Goal: Task Accomplishment & Management: Manage account settings

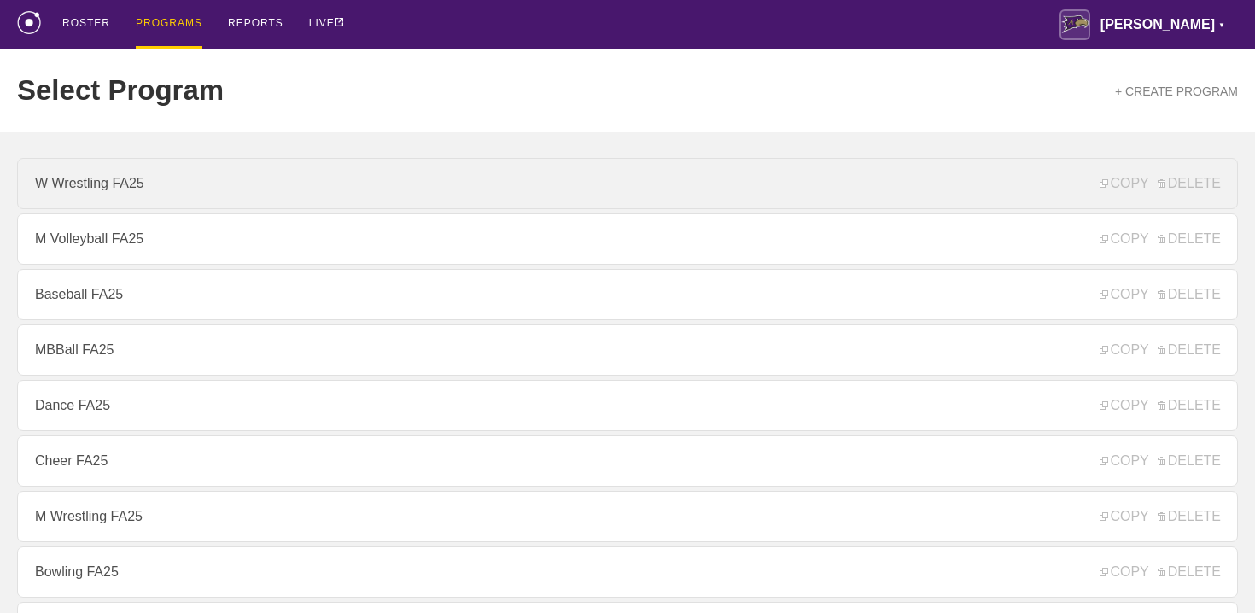
click at [249, 190] on link "W Wrestling FA25" at bounding box center [627, 183] width 1221 height 51
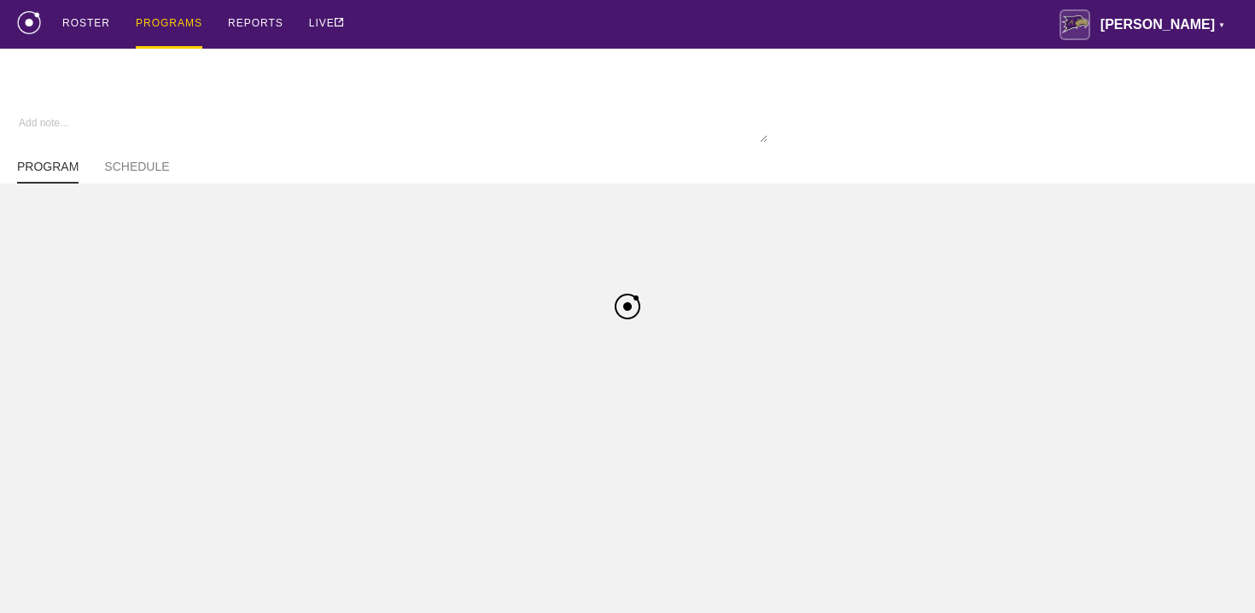
type textarea "x"
type input "W Wrestling FA25"
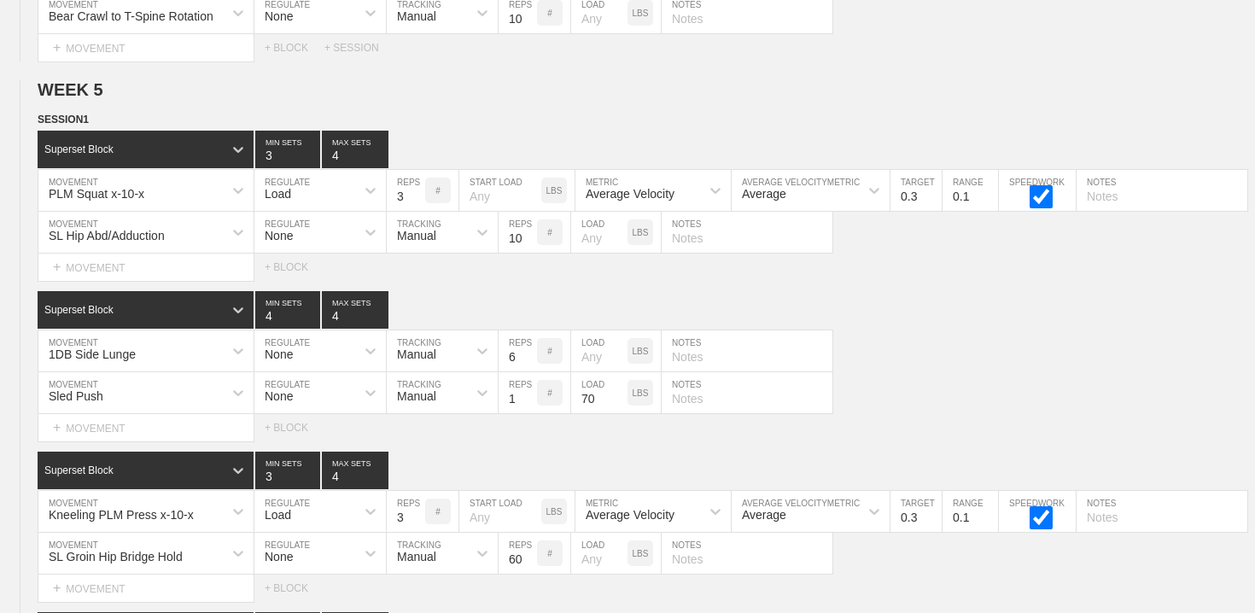
scroll to position [7491, 0]
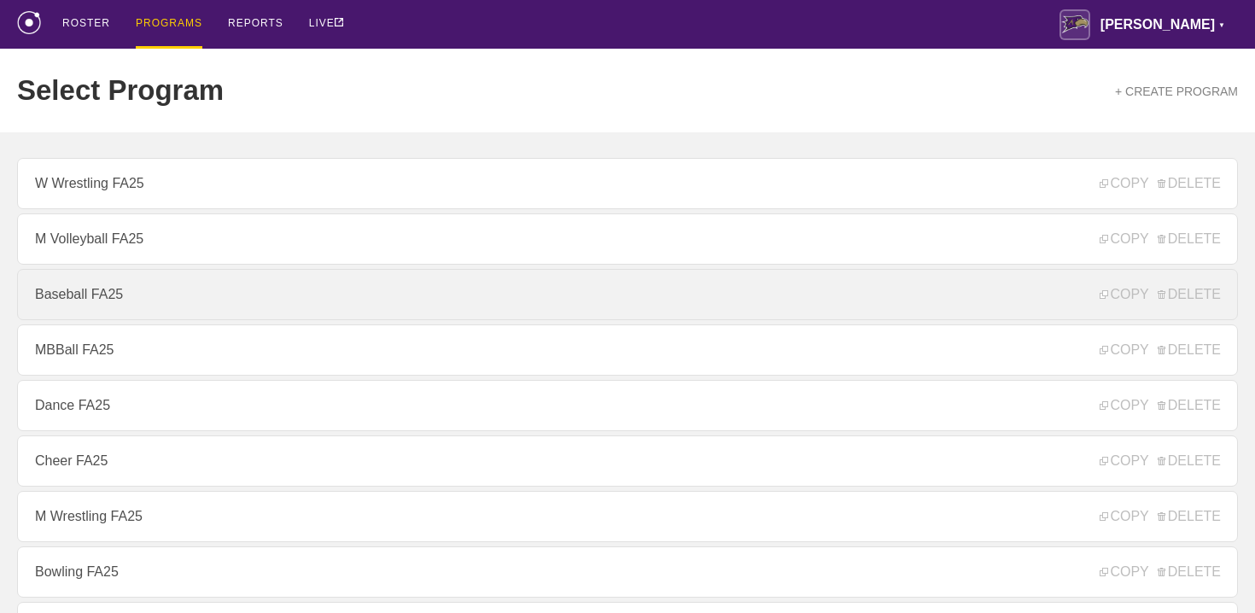
click at [162, 304] on link "Baseball FA25" at bounding box center [627, 294] width 1221 height 51
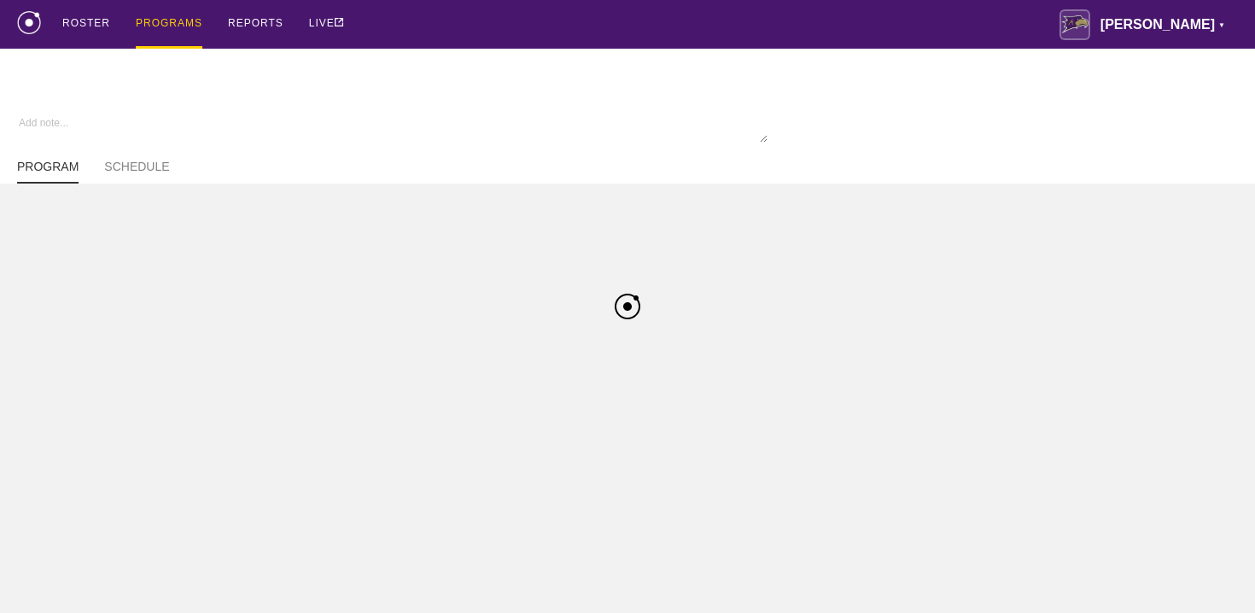
type textarea "x"
type input "Baseball FA25"
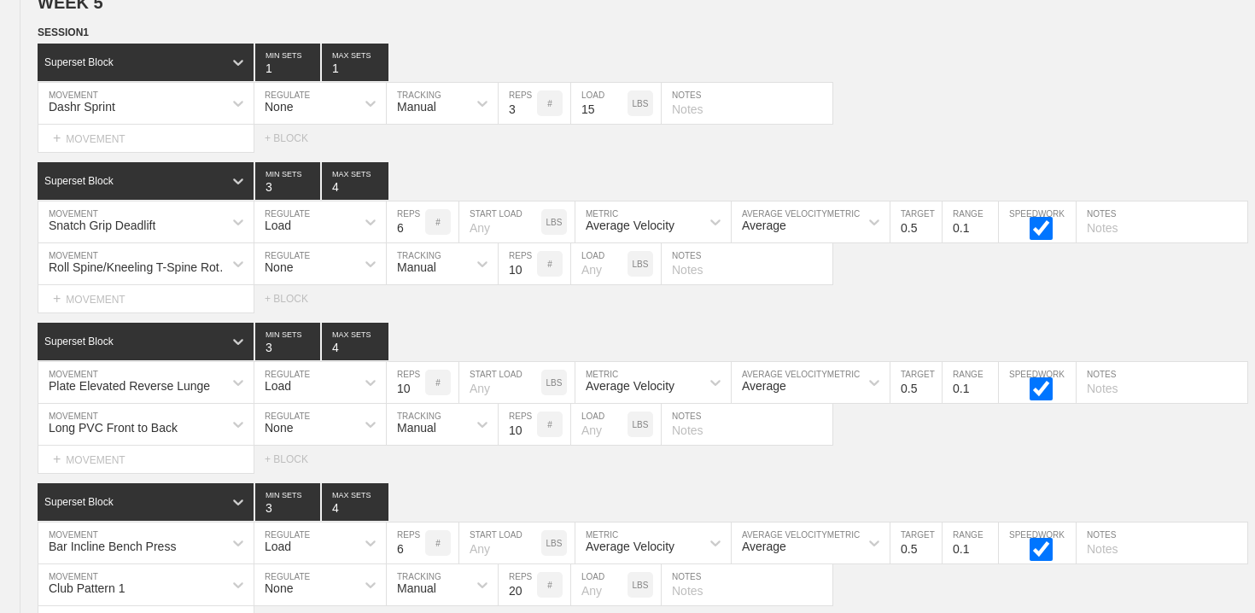
scroll to position [8010, 0]
